Goal: Use online tool/utility: Utilize a website feature to perform a specific function

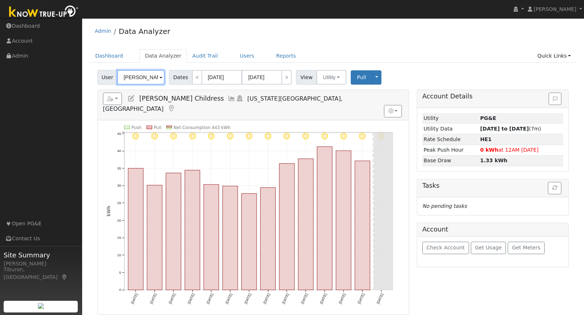
click at [141, 75] on input "Lela Childress" at bounding box center [140, 77] width 47 height 15
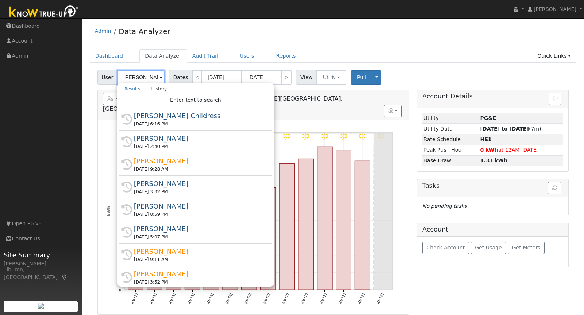
click at [141, 75] on input "Lela Childress" at bounding box center [140, 77] width 47 height 15
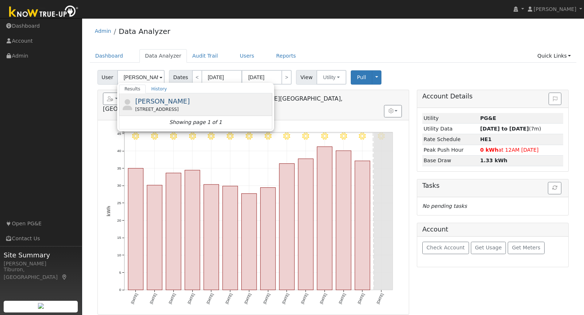
click at [181, 106] on div "[STREET_ADDRESS]" at bounding box center [202, 109] width 135 height 7
type input "[PERSON_NAME]"
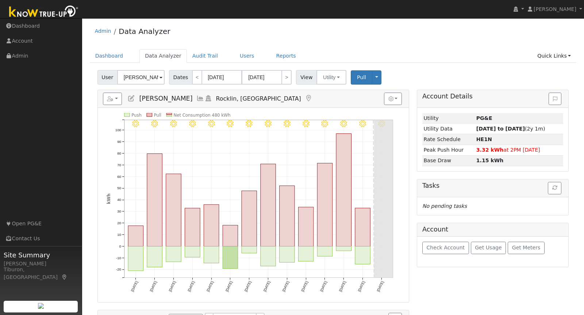
click at [194, 116] on text "Net Consumption 480 kWh" at bounding box center [201, 115] width 57 height 5
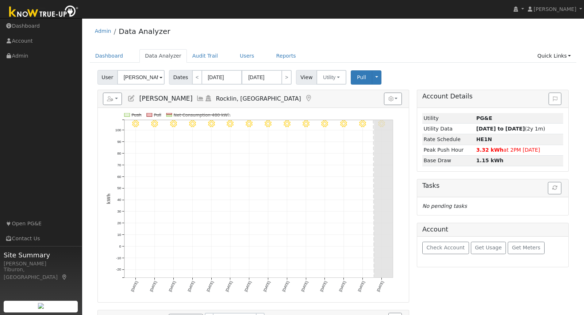
click at [387, 39] on div "Admin Data Analyzer" at bounding box center [333, 33] width 487 height 22
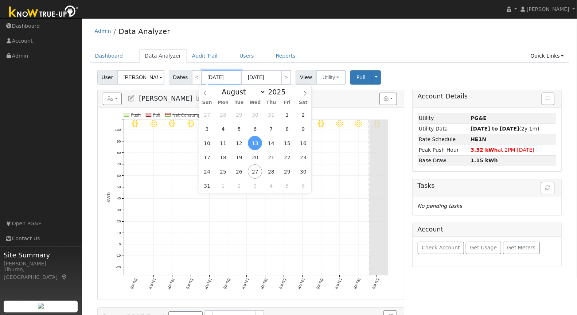
click at [219, 80] on input "08/13/2025" at bounding box center [222, 77] width 40 height 15
click at [287, 94] on span at bounding box center [289, 94] width 5 height 4
type input "2024"
click at [274, 115] on span "1" at bounding box center [271, 115] width 14 height 14
type input "08/01/2024"
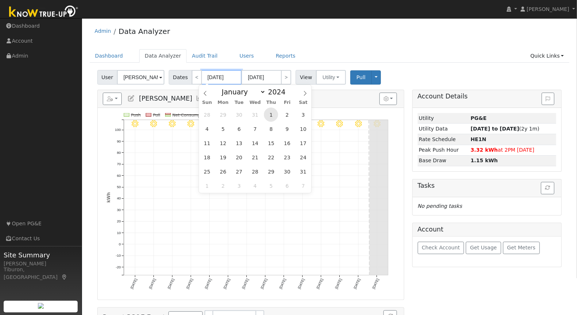
type input "08/31/2024"
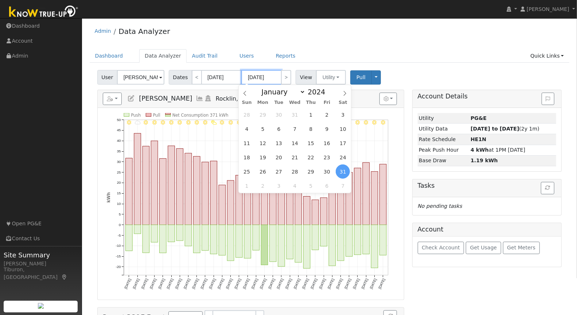
click at [271, 76] on input "08/31/2024" at bounding box center [261, 77] width 40 height 15
click at [329, 88] on span at bounding box center [329, 90] width 5 height 4
type input "2025"
click at [314, 114] on span "31" at bounding box center [311, 115] width 14 height 14
type input "07/31/2025"
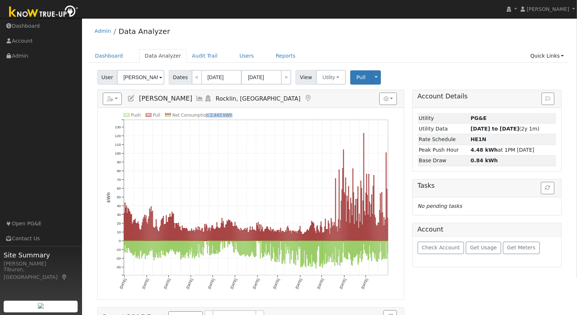
drag, startPoint x: 233, startPoint y: 113, endPoint x: 205, endPoint y: 116, distance: 28.2
click at [205, 116] on icon "Push Pull Net Consumption 2,443 kWh Thu 8/01 Sun 9/01 Tue 10/01 Fri 11/01 Sun 1…" at bounding box center [250, 206] width 289 height 187
click at [237, 115] on icon "Push Pull Net Consumption 2,443 kWh Thu 8/01 Sun 9/01 Tue 10/01 Fri 11/01 Sun 1…" at bounding box center [250, 206] width 289 height 187
click at [543, 54] on link "Quick Links" at bounding box center [547, 55] width 44 height 13
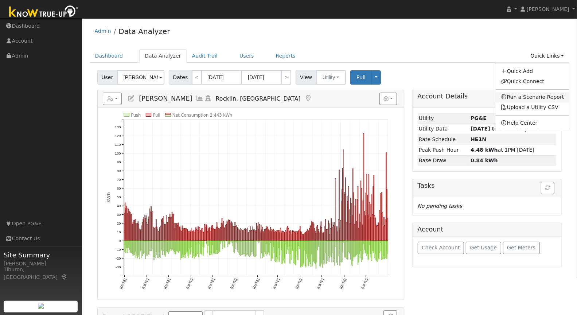
click at [535, 97] on link "Run a Scenario Report" at bounding box center [533, 97] width 74 height 10
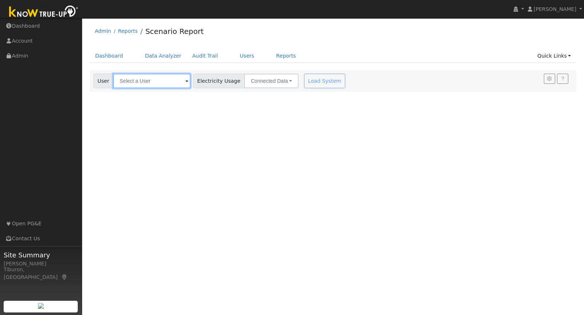
click at [137, 77] on input "text" at bounding box center [151, 81] width 77 height 15
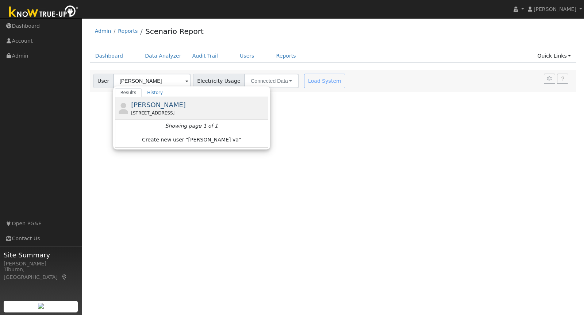
click at [160, 104] on span "[PERSON_NAME]" at bounding box center [158, 105] width 55 height 8
type input "[PERSON_NAME]"
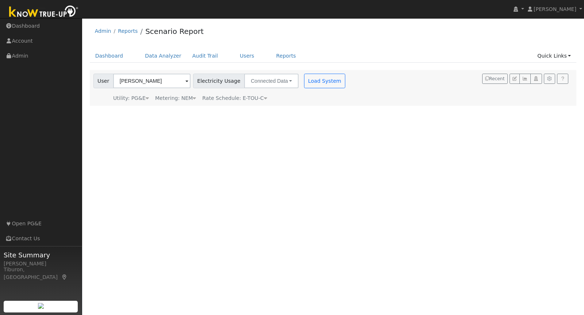
click at [250, 97] on span "Rate Schedule: E-TOU-C" at bounding box center [234, 98] width 65 height 6
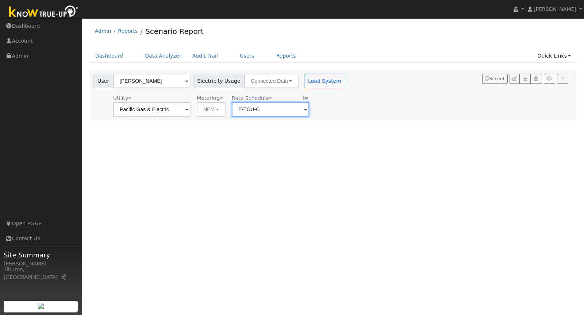
click at [190, 112] on input "E-TOU-C" at bounding box center [151, 109] width 77 height 15
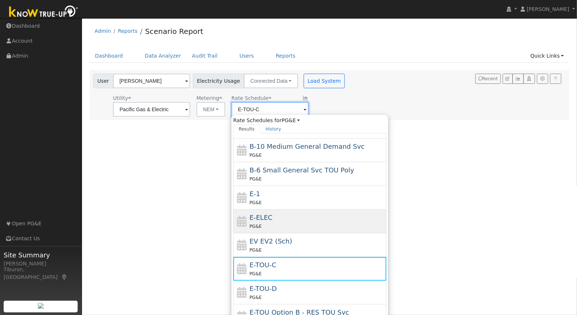
scroll to position [63, 0]
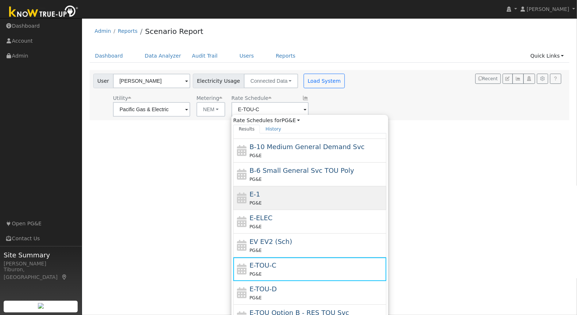
click at [280, 195] on div "E-1 PG&E" at bounding box center [317, 198] width 135 height 18
type input "E-1"
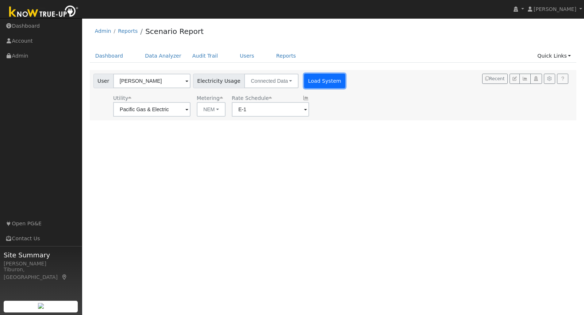
click at [312, 80] on button "Load System" at bounding box center [325, 81] width 42 height 15
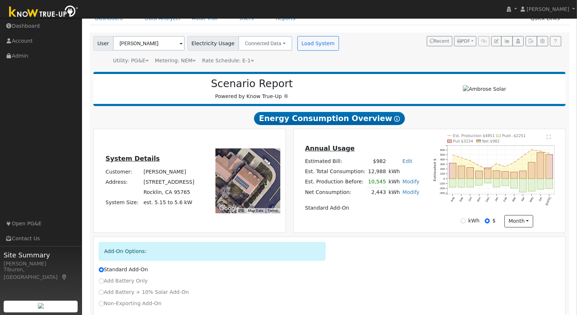
scroll to position [79, 0]
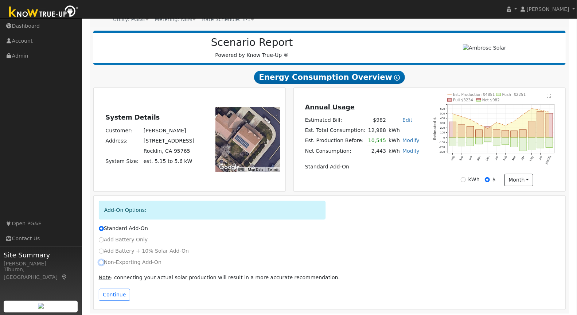
click at [102, 262] on input "Non-Exporting Add-On" at bounding box center [101, 262] width 5 height 5
radio input "true"
radio input "false"
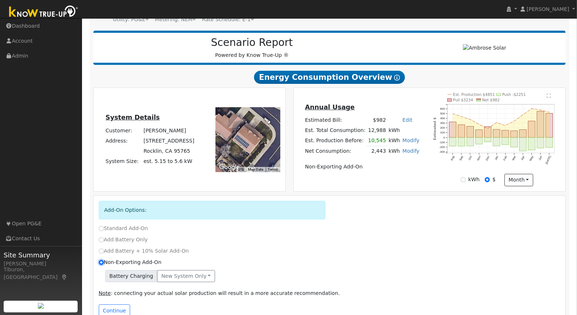
scroll to position [94, 0]
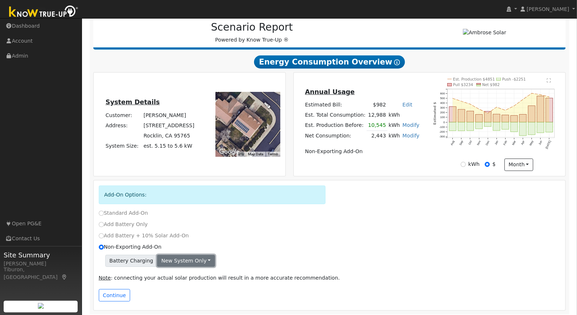
click at [176, 258] on button "New system only" at bounding box center [186, 261] width 58 height 12
click at [186, 272] on link "New system only" at bounding box center [185, 276] width 54 height 10
click at [113, 292] on button "Continue" at bounding box center [114, 295] width 31 height 12
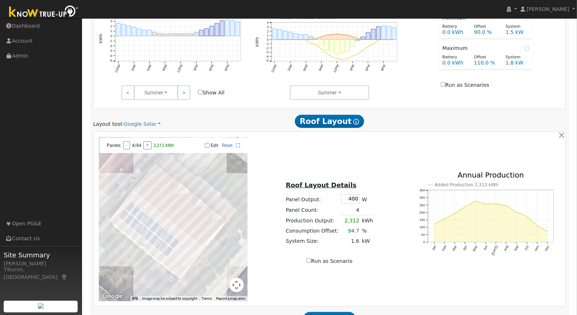
scroll to position [485, 0]
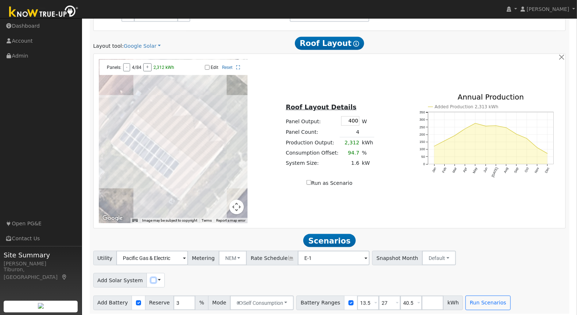
click at [151, 278] on input "checkbox" at bounding box center [153, 280] width 5 height 5
checkbox input "true"
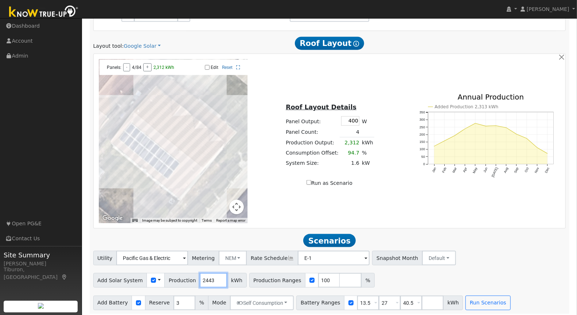
drag, startPoint x: 211, startPoint y: 278, endPoint x: 188, endPoint y: 279, distance: 23.4
click at [188, 279] on div "Add Solar System Use CSV Data Production 2443 kWh" at bounding box center [170, 280] width 154 height 15
click at [458, 253] on div "Utility Pacific Gas & Electric Metering NEM NEM NBT Rate Schedule E-1 - None - …" at bounding box center [330, 256] width 476 height 17
click at [340, 279] on input "number" at bounding box center [351, 280] width 22 height 15
type input "120"
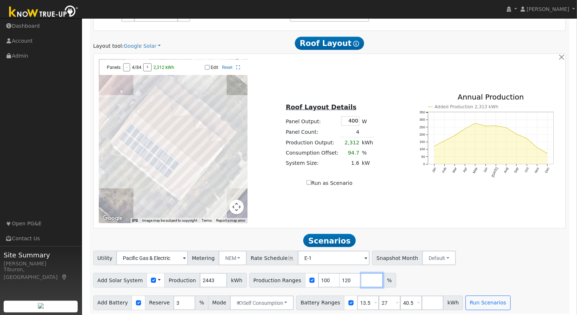
click at [361, 275] on input "number" at bounding box center [372, 280] width 22 height 15
type input "140"
drag, startPoint x: 362, startPoint y: 299, endPoint x: 329, endPoint y: 295, distance: 32.7
click at [329, 296] on div "Battery Ranges 13.5 Overrides Reserve % Mode None None Self Consumption Peak Sa…" at bounding box center [379, 303] width 167 height 15
type input "8"
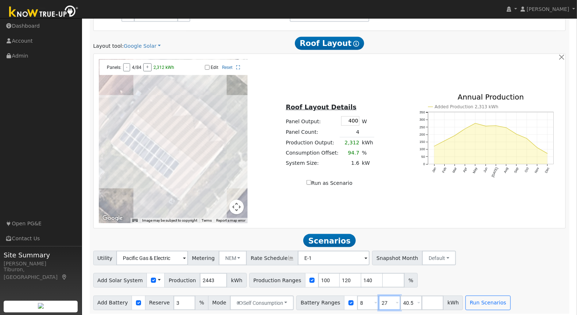
drag, startPoint x: 380, startPoint y: 299, endPoint x: 354, endPoint y: 299, distance: 25.9
click at [354, 299] on div "Battery Ranges 8 Overrides Reserve % Mode None None Self Consumption Peak Savin…" at bounding box center [379, 303] width 167 height 15
type input "16"
drag, startPoint x: 405, startPoint y: 300, endPoint x: 383, endPoint y: 298, distance: 22.3
click at [383, 298] on div "Battery Ranges 8 Overrides Reserve % Mode None None Self Consumption Peak Savin…" at bounding box center [379, 303] width 167 height 15
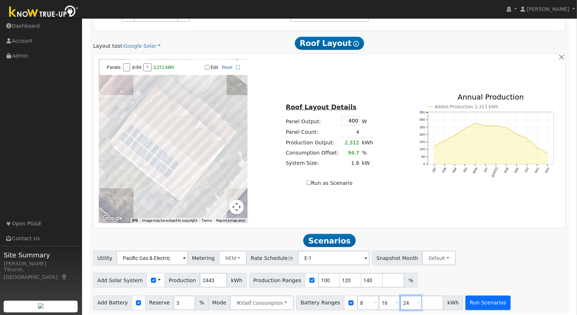
type input "24"
click at [477, 302] on button "Run Scenarios" at bounding box center [488, 303] width 45 height 15
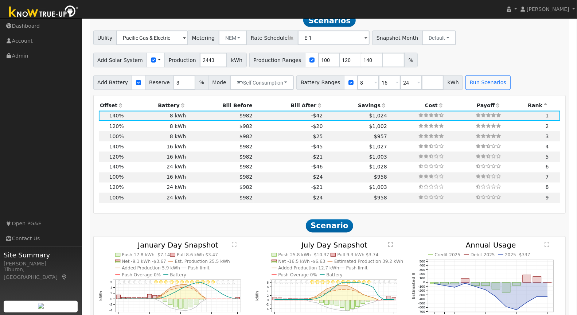
scroll to position [706, 0]
click at [299, 104] on th "Bill After" at bounding box center [289, 105] width 70 height 10
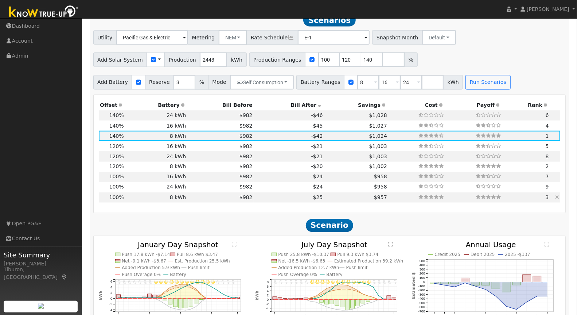
click at [559, 195] on icon at bounding box center [557, 197] width 4 height 5
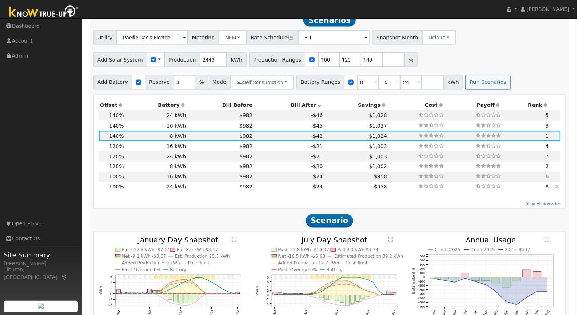
click at [559, 185] on icon at bounding box center [557, 187] width 4 height 5
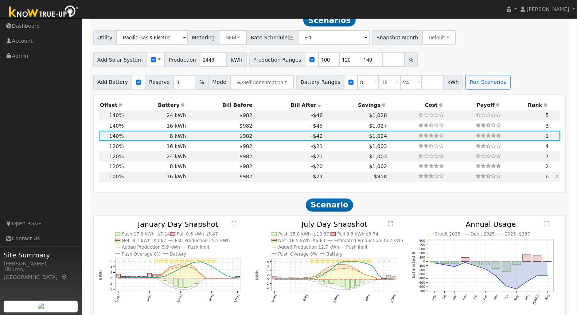
click at [560, 175] on td at bounding box center [555, 177] width 10 height 10
click at [559, 176] on icon at bounding box center [557, 176] width 4 height 5
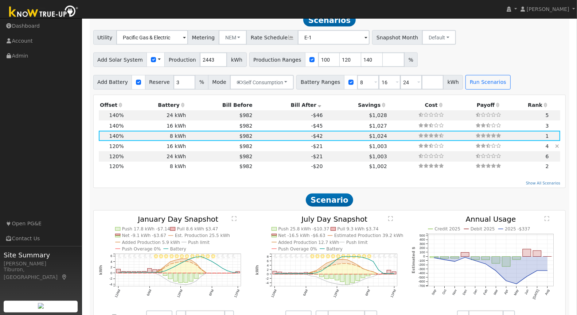
click at [124, 144] on td "120%" at bounding box center [112, 146] width 27 height 10
type input "2.0"
type input "$6,841"
type input "$19,200"
type input "$7,812"
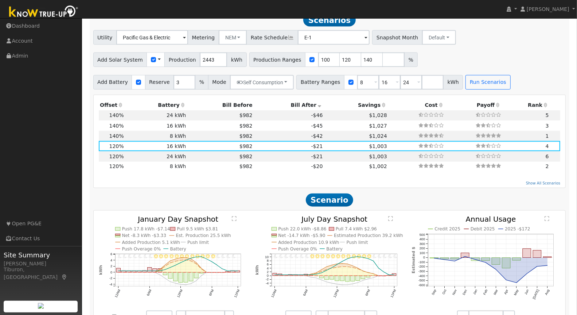
click at [236, 217] on text "" at bounding box center [234, 218] width 5 height 5
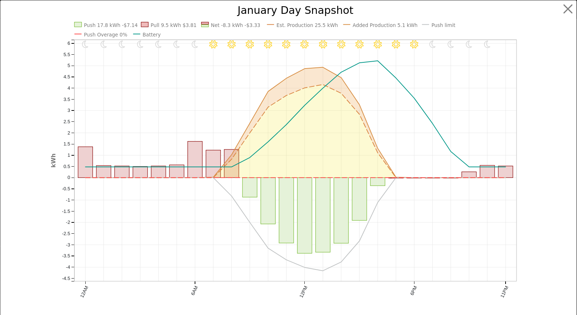
scroll to position [708, 0]
click at [572, 7] on button "button" at bounding box center [575, 9] width 14 height 14
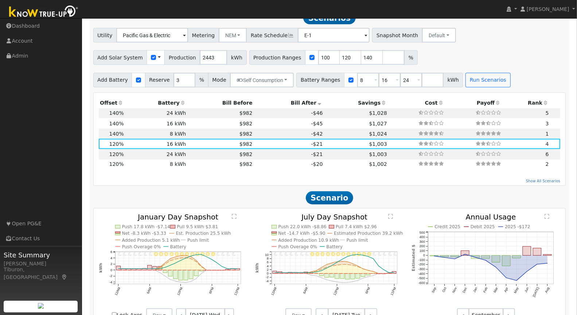
click at [390, 214] on icon "11PM - Clear 10PM - Clear 9PM - Clear 8PM - Clear 7PM - Clear 6PM - Clear 5PM -…" at bounding box center [329, 268] width 149 height 109
click at [390, 215] on text "" at bounding box center [390, 216] width 5 height 5
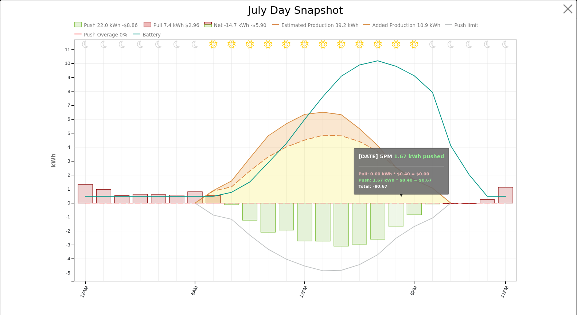
scroll to position [711, 0]
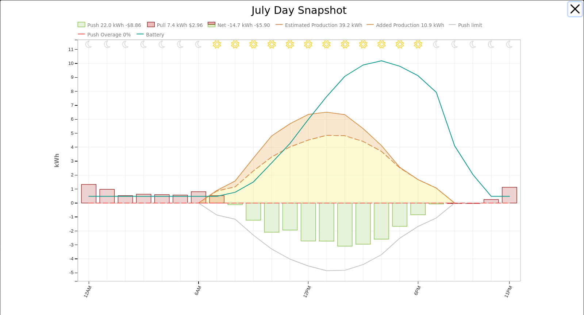
click at [569, 8] on button "button" at bounding box center [575, 9] width 14 height 14
